Goal: Task Accomplishment & Management: Manage account settings

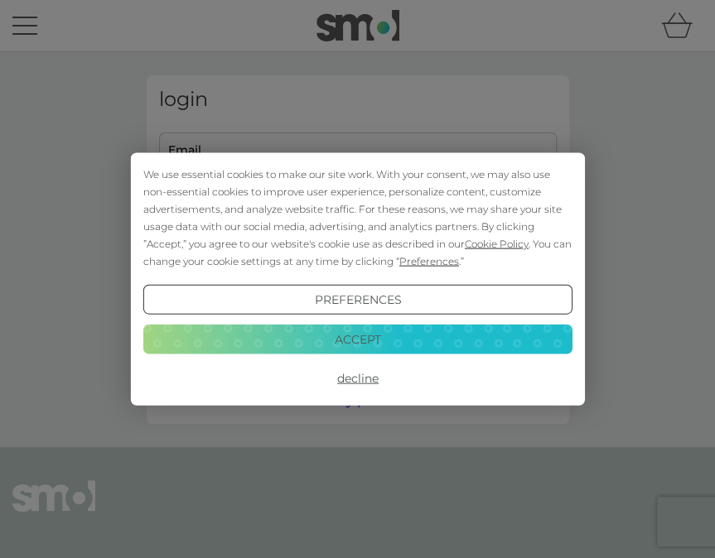
type input "nikki_m31@hotmail.co.uk"
click at [373, 339] on button "Accept" at bounding box center [356, 339] width 429 height 30
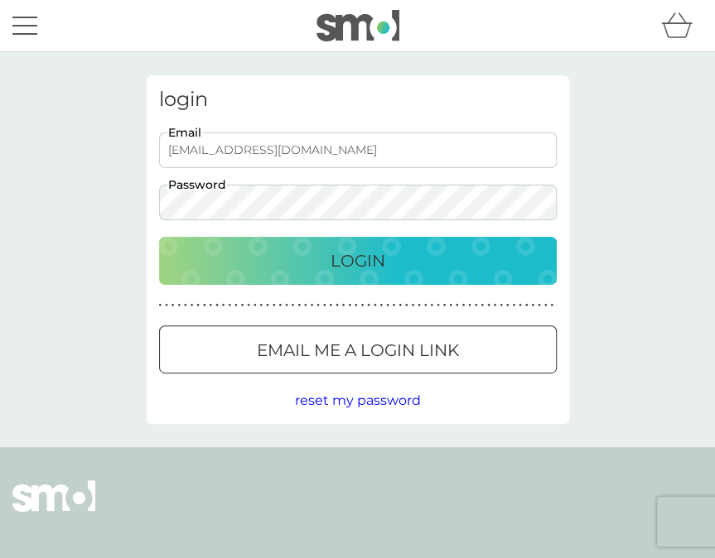
click at [313, 267] on div "Login" at bounding box center [358, 261] width 364 height 26
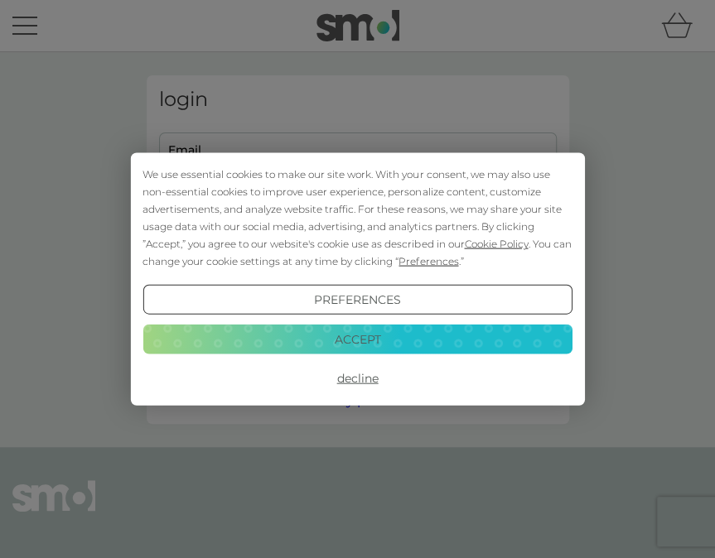
type input "[EMAIL_ADDRESS][DOMAIN_NAME]"
click at [364, 333] on button "Accept" at bounding box center [356, 339] width 429 height 30
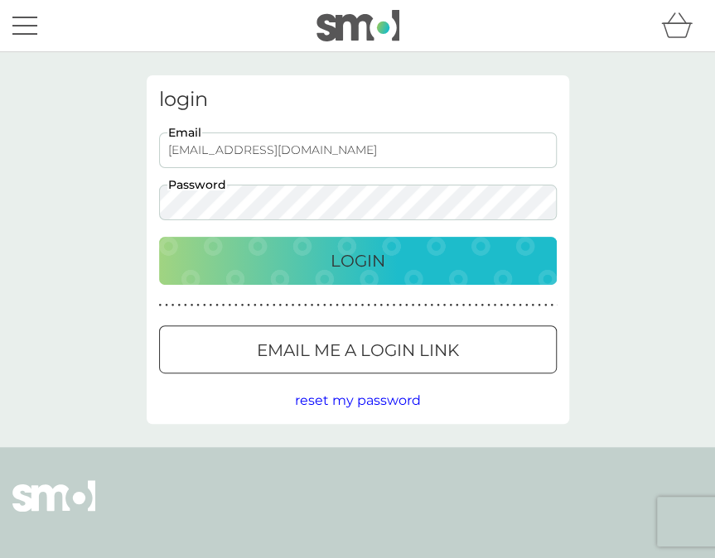
click at [349, 259] on p "Login" at bounding box center [357, 261] width 55 height 26
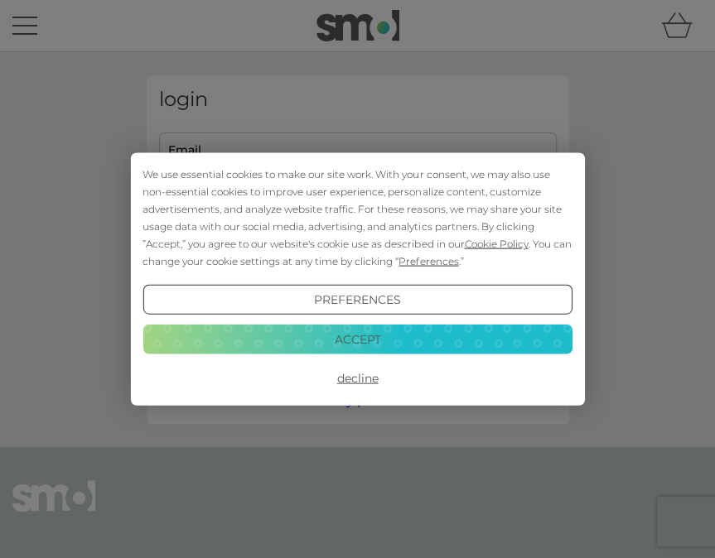
type input "[EMAIL_ADDRESS][DOMAIN_NAME]"
click at [357, 345] on button "Accept" at bounding box center [356, 339] width 429 height 30
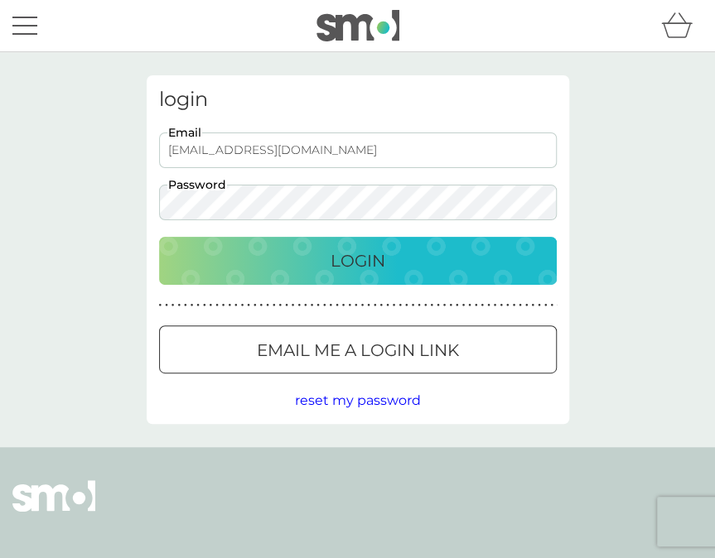
click at [340, 260] on p "Login" at bounding box center [357, 261] width 55 height 26
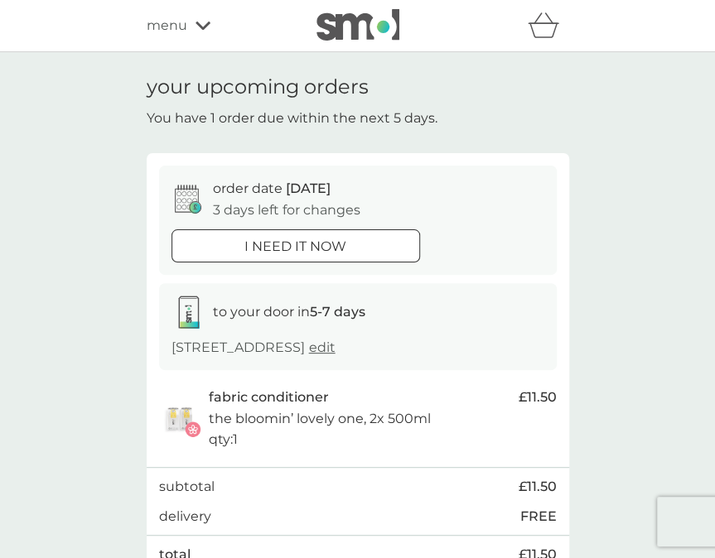
scroll to position [166, 0]
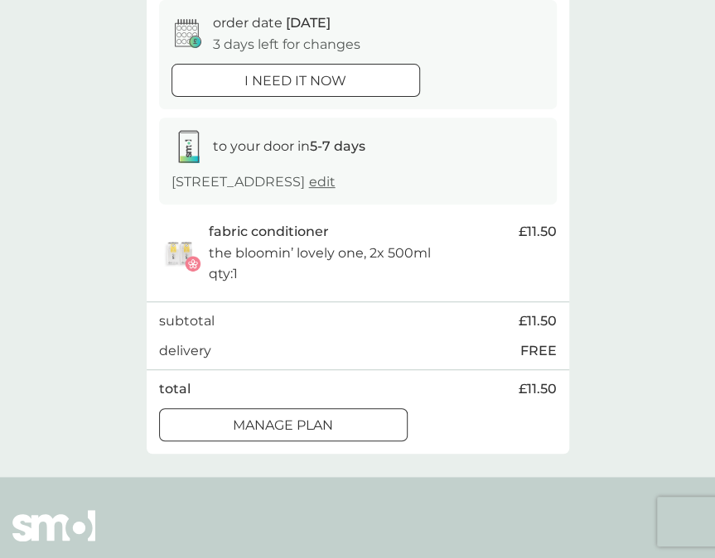
click at [245, 436] on button "Manage plan" at bounding box center [283, 424] width 248 height 33
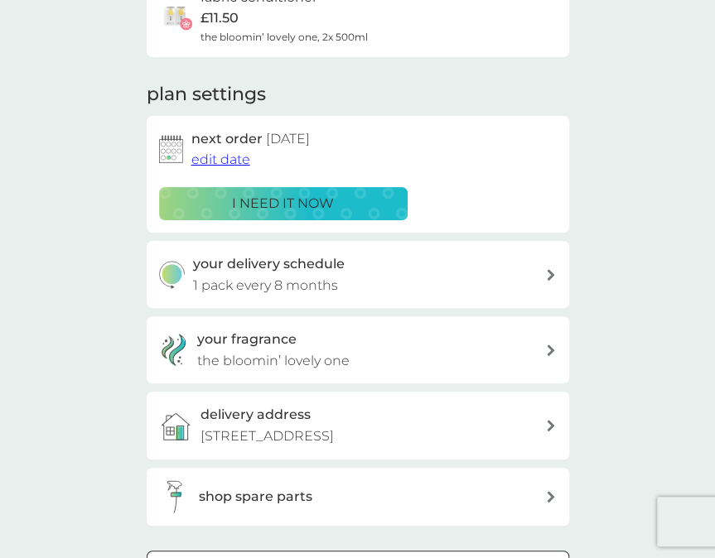
scroll to position [166, 0]
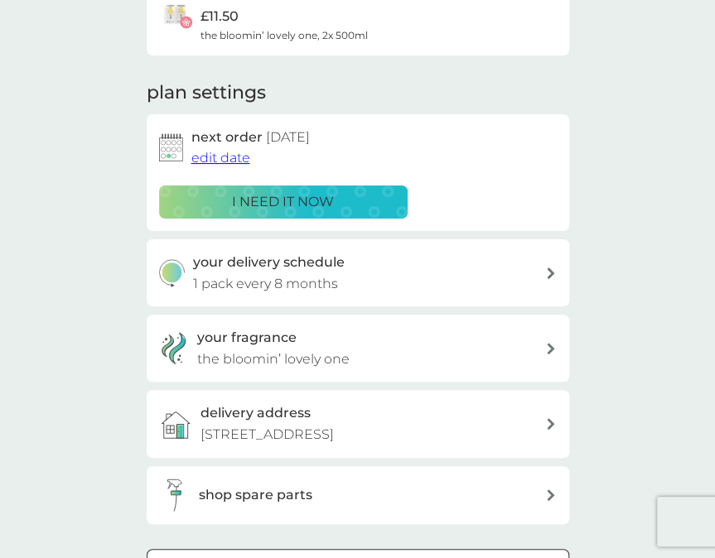
click at [370, 273] on div "your delivery schedule 1 pack every 8 months" at bounding box center [369, 273] width 352 height 42
select select "8"
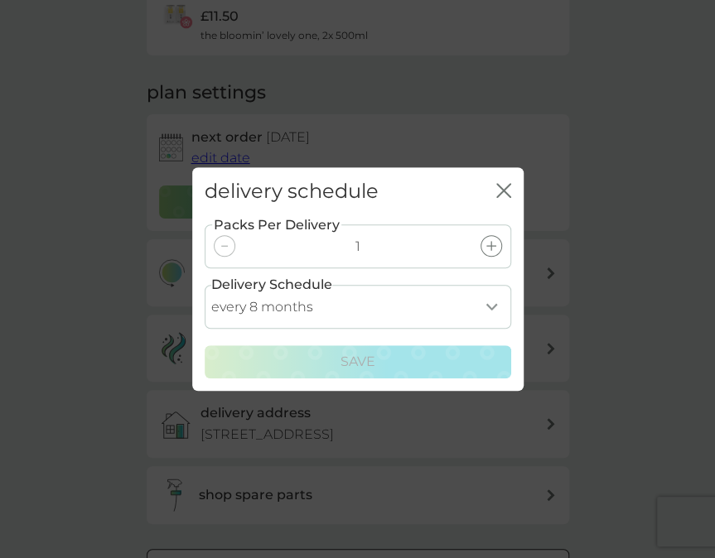
click at [510, 189] on icon "close" at bounding box center [503, 190] width 15 height 15
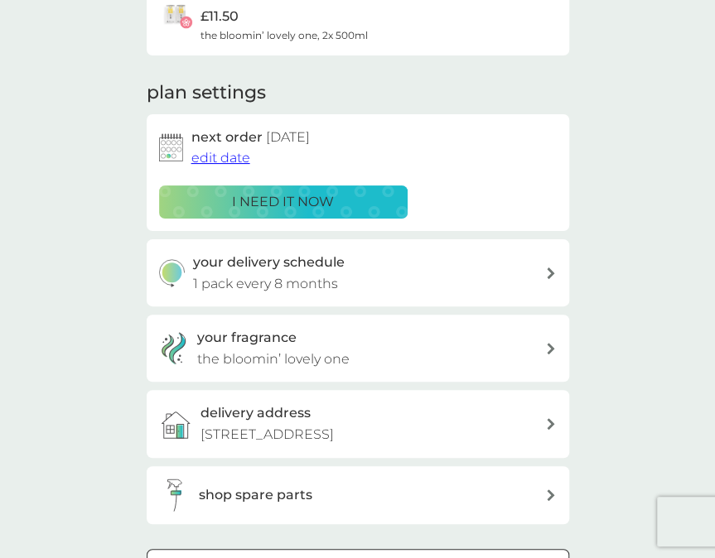
click at [242, 158] on span "edit date" at bounding box center [220, 158] width 59 height 16
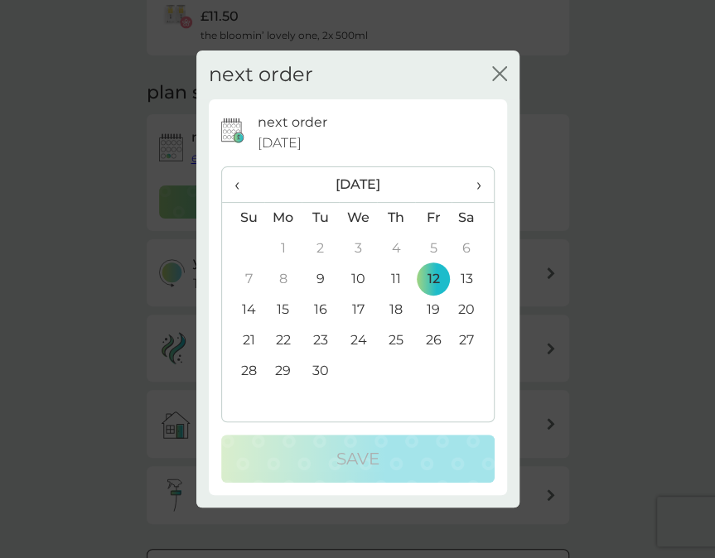
click at [472, 184] on span "›" at bounding box center [472, 184] width 17 height 35
click at [436, 275] on td "10" at bounding box center [432, 279] width 37 height 31
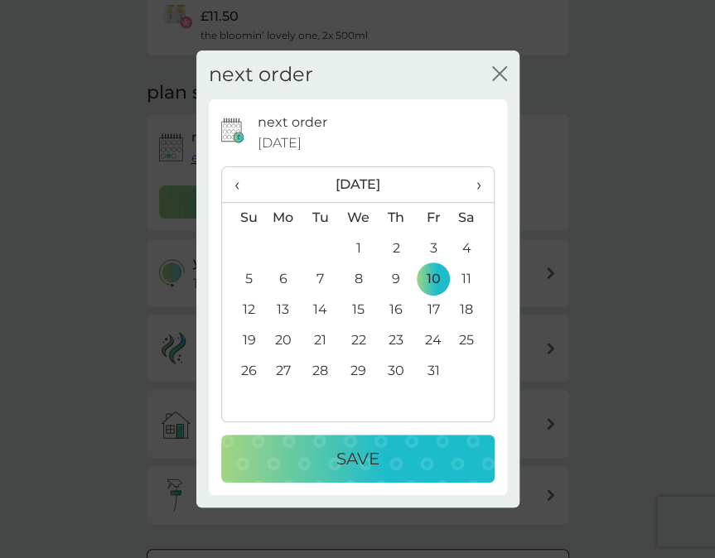
click at [354, 459] on p "Save" at bounding box center [357, 458] width 43 height 26
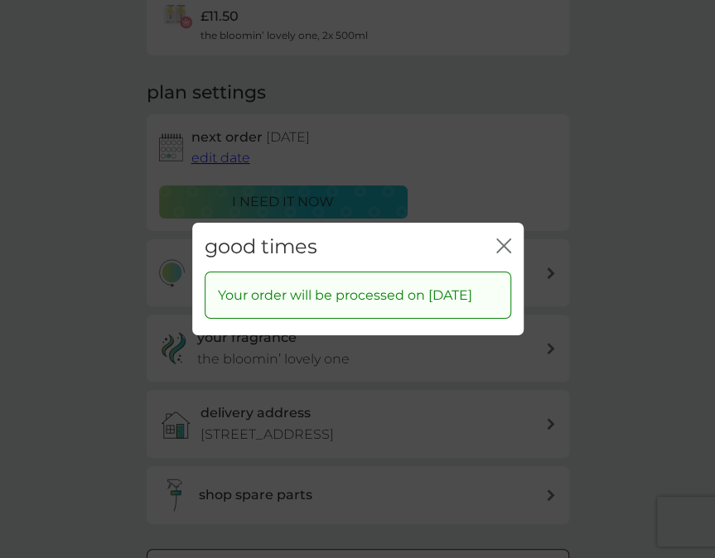
click at [505, 238] on icon "close" at bounding box center [503, 245] width 15 height 15
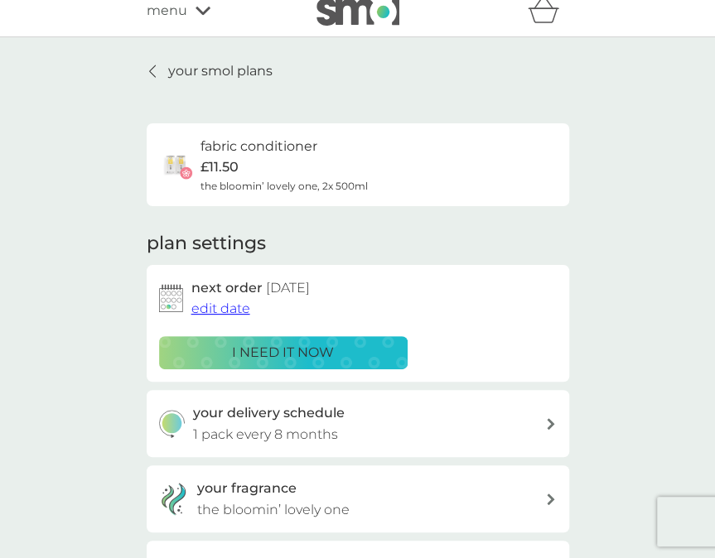
scroll to position [0, 0]
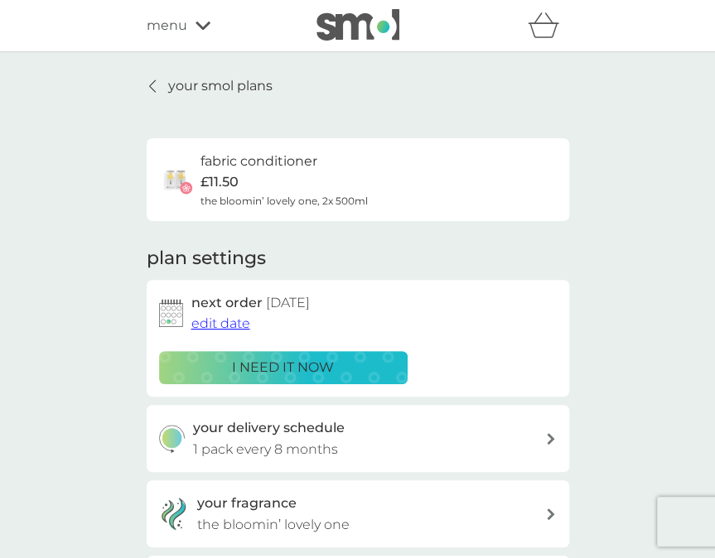
click at [234, 86] on p "your smol plans" at bounding box center [220, 86] width 104 height 22
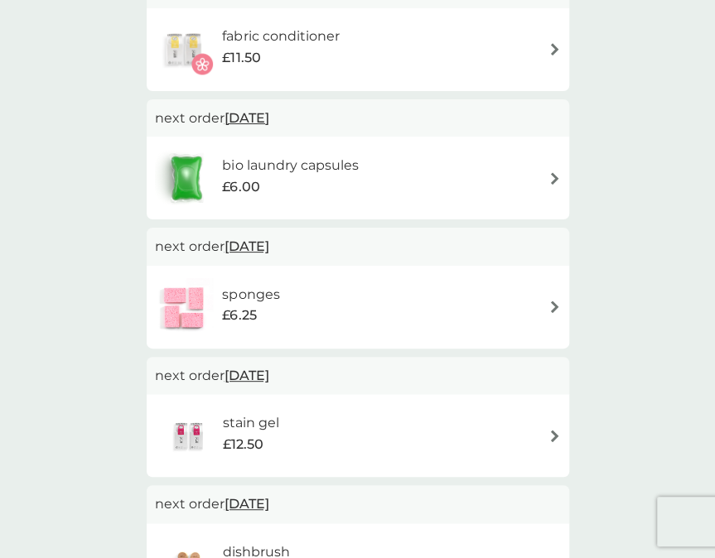
scroll to position [497, 0]
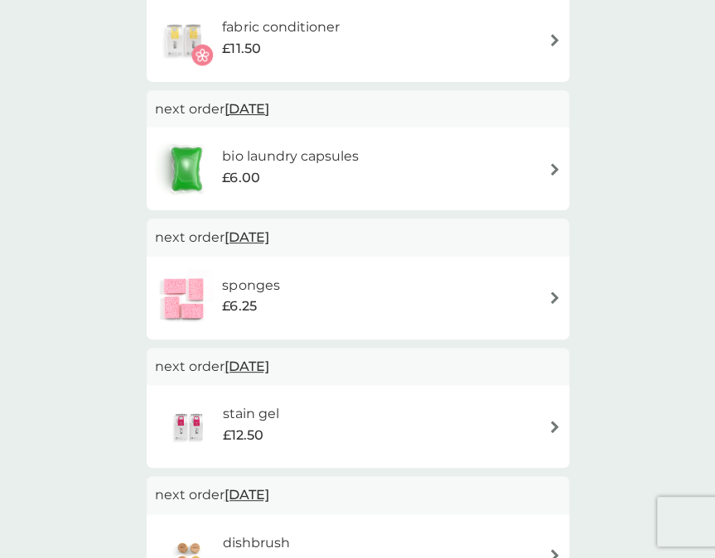
click at [269, 236] on span "29 Oct 2025" at bounding box center [246, 237] width 45 height 32
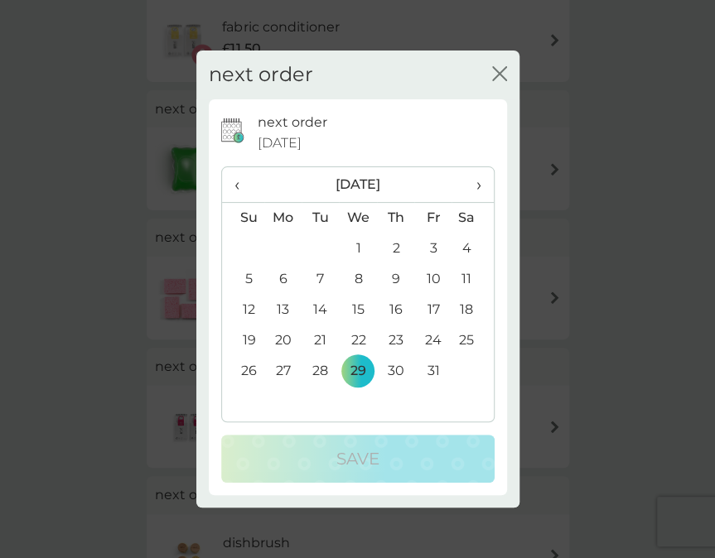
click at [476, 183] on span "›" at bounding box center [472, 184] width 17 height 35
click at [403, 338] on td "20" at bounding box center [395, 340] width 37 height 31
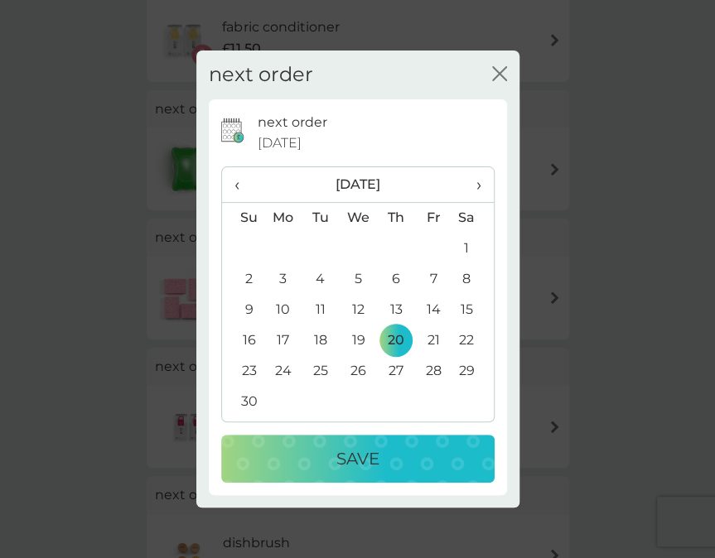
click at [394, 464] on div "Save" at bounding box center [358, 458] width 240 height 26
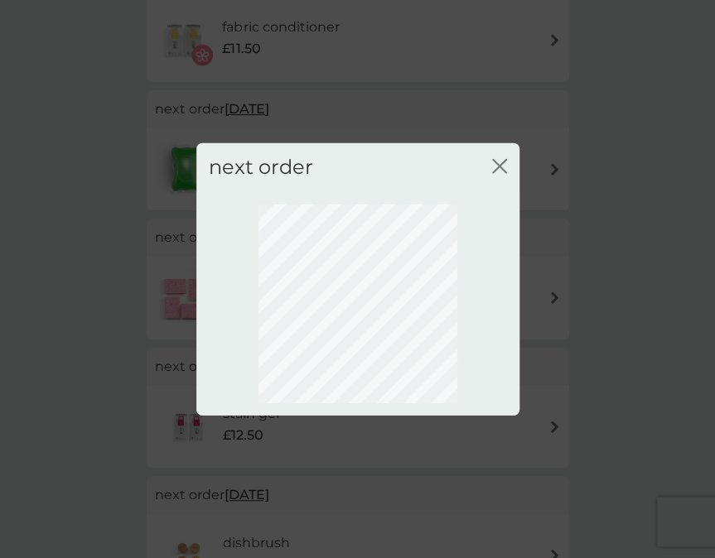
click at [503, 164] on icon "close" at bounding box center [499, 166] width 15 height 15
click at [498, 168] on icon "close" at bounding box center [499, 166] width 15 height 15
